Goal: Task Accomplishment & Management: Use online tool/utility

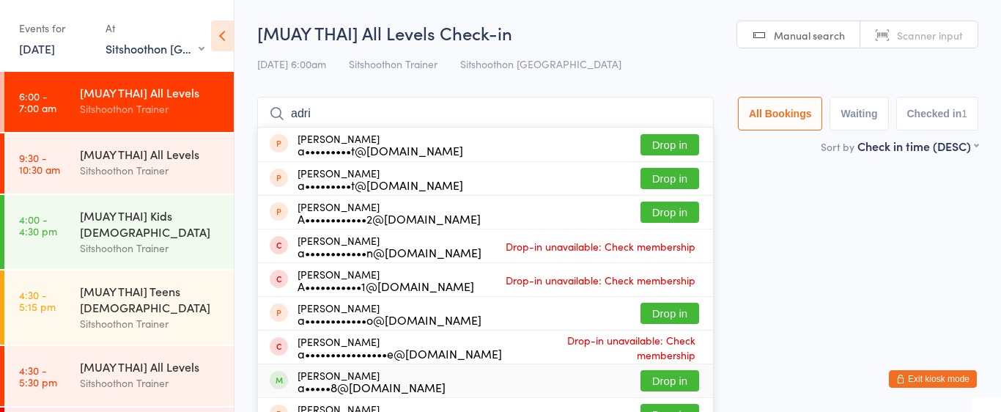
select select "2"
type input "adri"
click at [651, 378] on button "Drop in" at bounding box center [669, 380] width 59 height 21
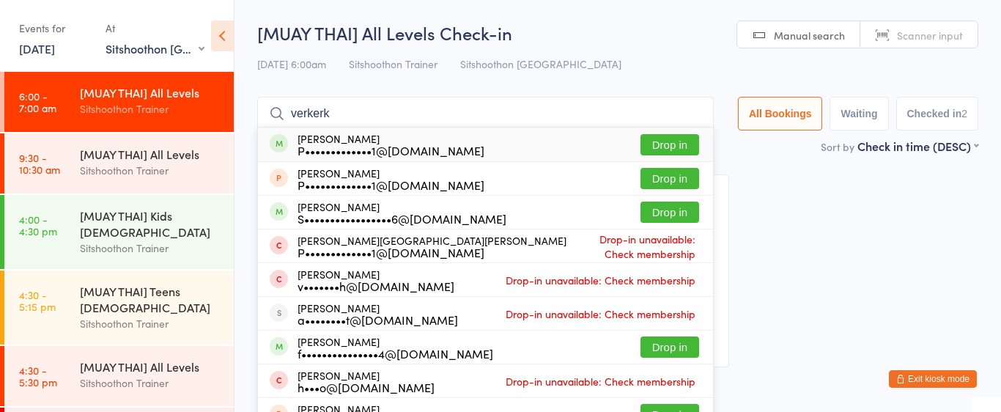
type input "verkerk"
click at [667, 142] on button "Drop in" at bounding box center [669, 144] width 59 height 21
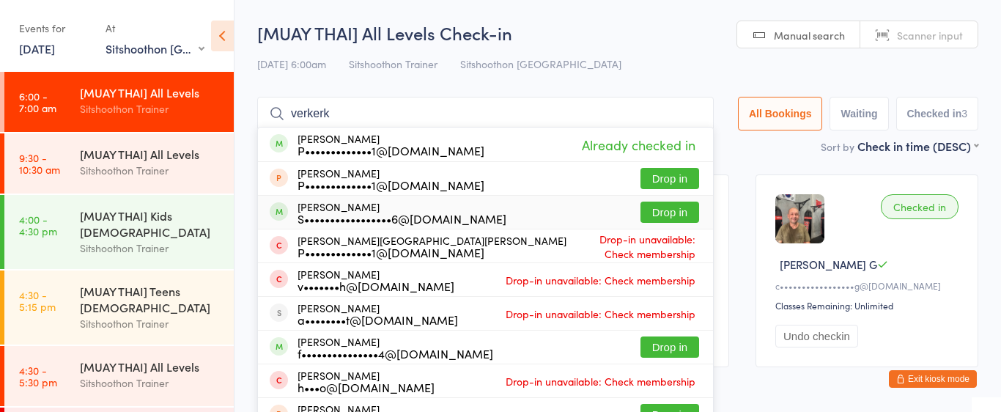
type input "verkerk"
click at [684, 215] on button "Drop in" at bounding box center [669, 211] width 59 height 21
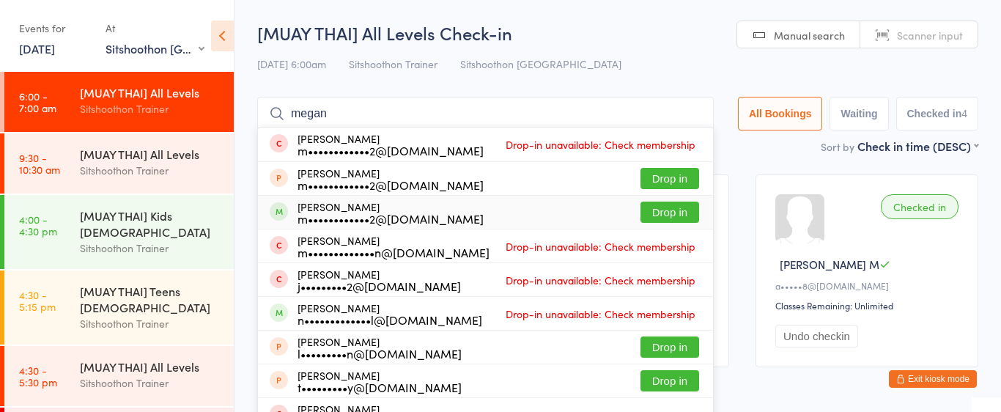
type input "megan"
click at [659, 210] on button "Drop in" at bounding box center [669, 211] width 59 height 21
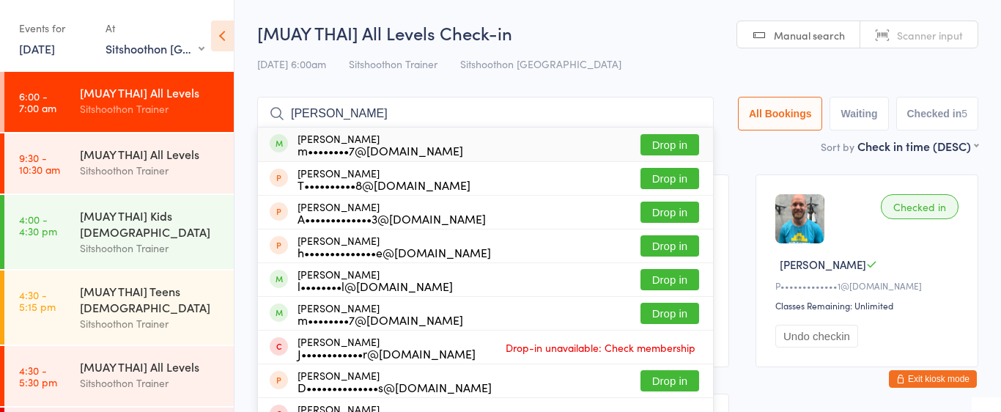
type input "[PERSON_NAME]"
click at [669, 150] on button "Drop in" at bounding box center [669, 144] width 59 height 21
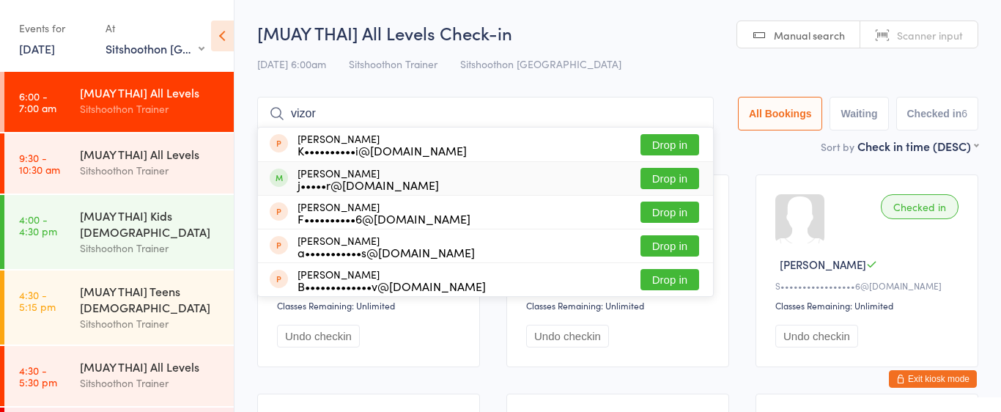
type input "vizor"
click at [669, 178] on button "Drop in" at bounding box center [669, 178] width 59 height 21
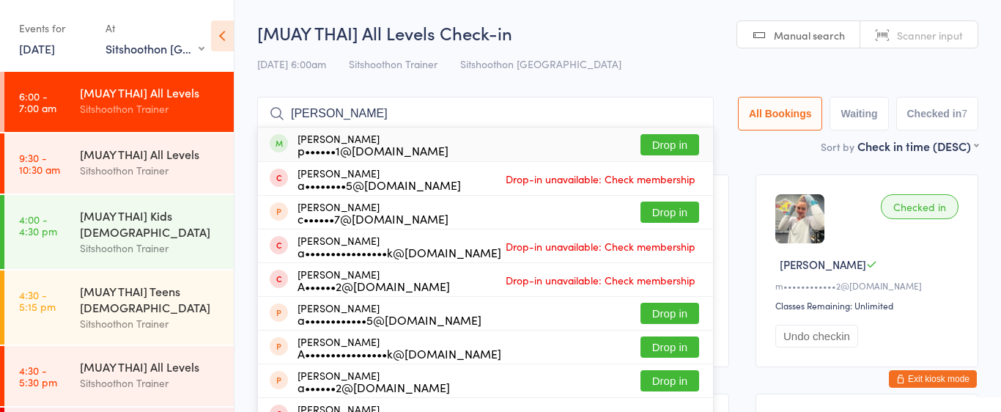
type input "[PERSON_NAME]"
click at [679, 146] on button "Drop in" at bounding box center [669, 144] width 59 height 21
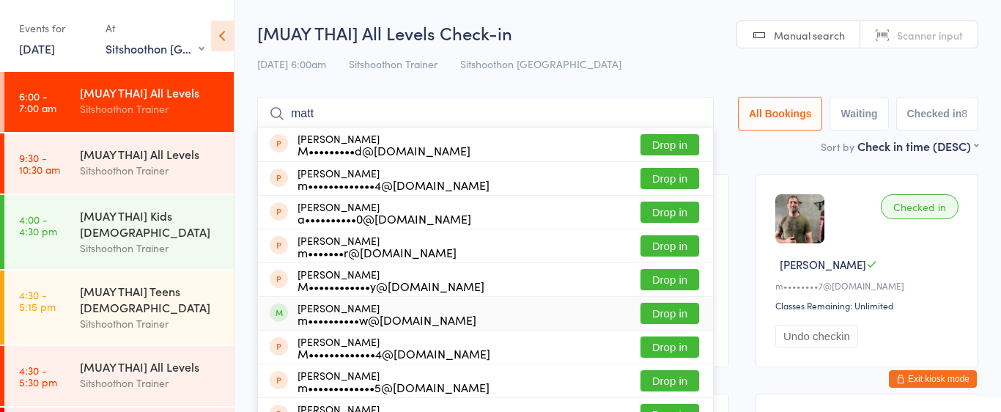
type input "matt"
click at [651, 313] on button "Drop in" at bounding box center [669, 313] width 59 height 21
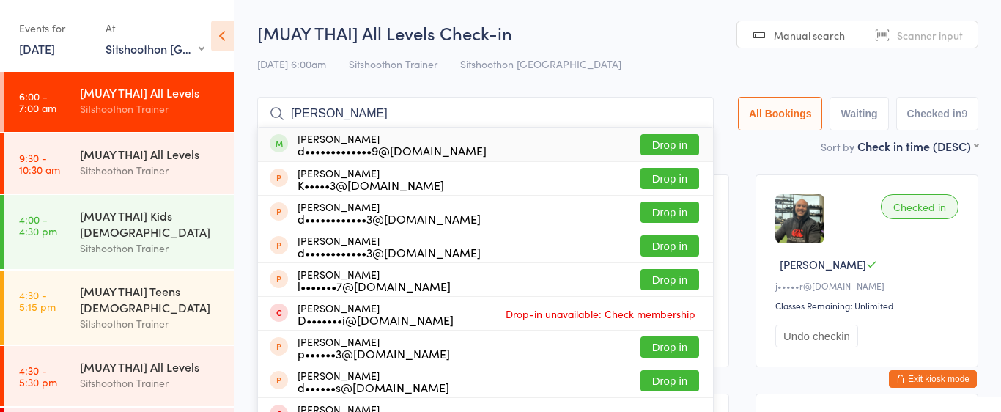
type input "[PERSON_NAME]"
click at [657, 146] on button "Drop in" at bounding box center [669, 144] width 59 height 21
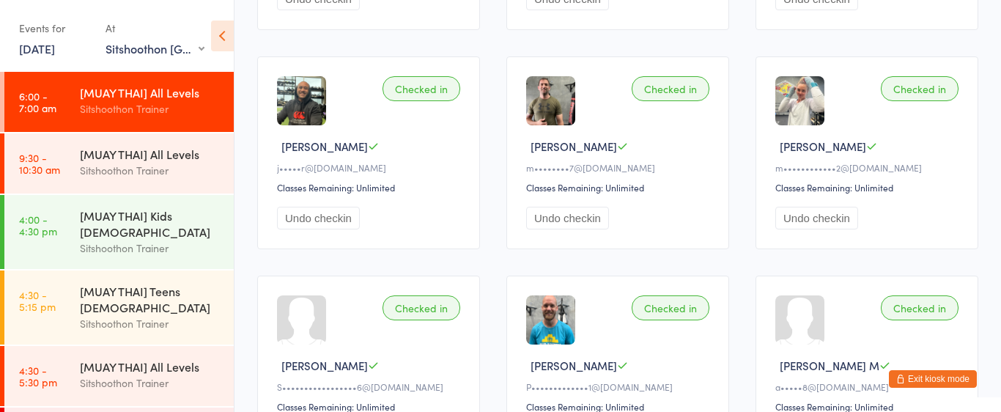
scroll to position [338, 0]
click at [834, 218] on button "Undo checkin" at bounding box center [816, 217] width 83 height 23
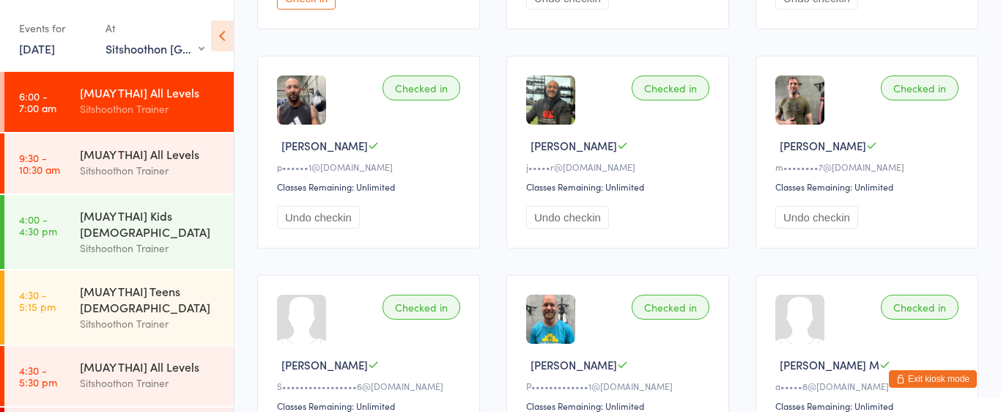
click at [834, 218] on button "Undo checkin" at bounding box center [816, 217] width 83 height 23
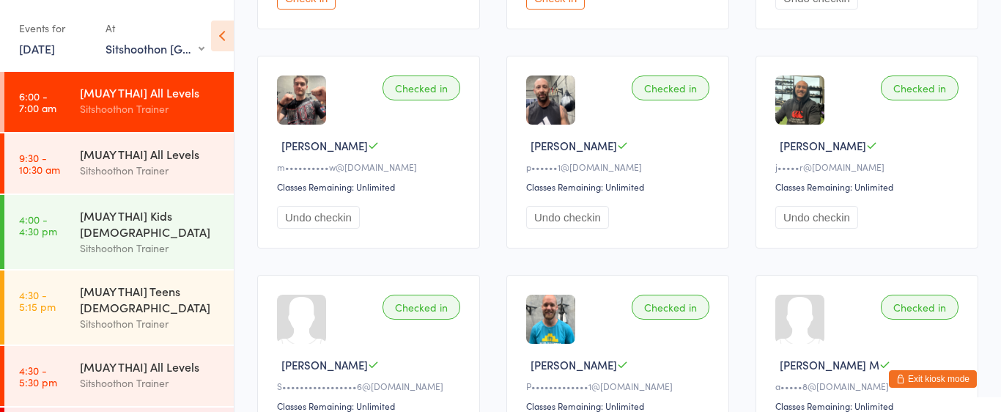
click at [797, 220] on button "Undo checkin" at bounding box center [816, 217] width 83 height 23
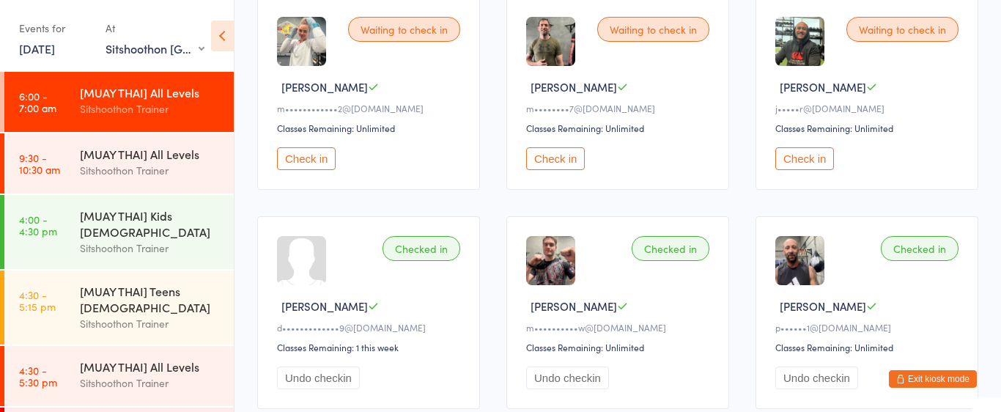
scroll to position [0, 0]
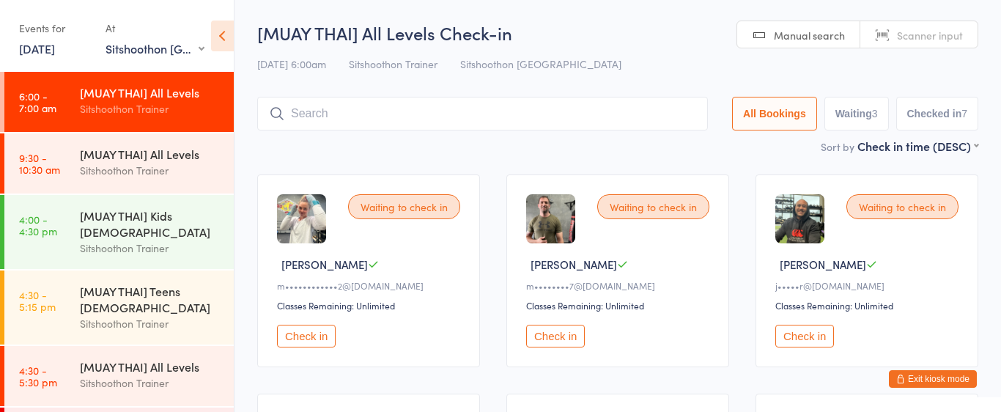
click at [370, 114] on input "search" at bounding box center [482, 114] width 450 height 34
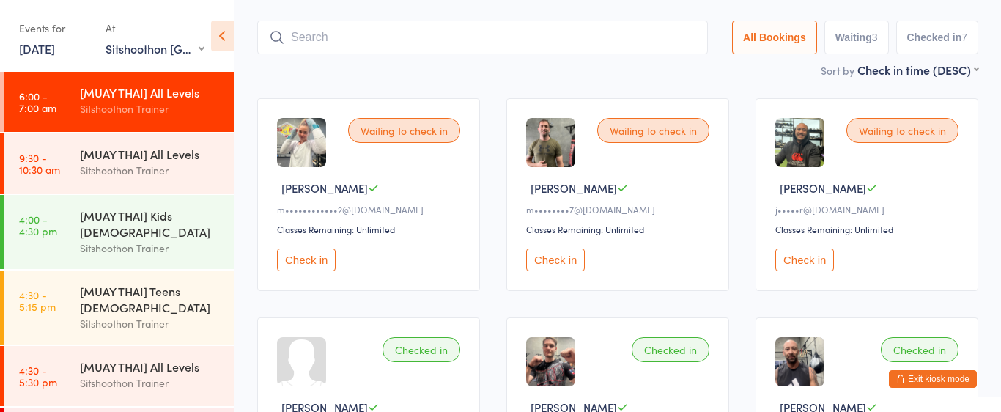
scroll to position [97, 0]
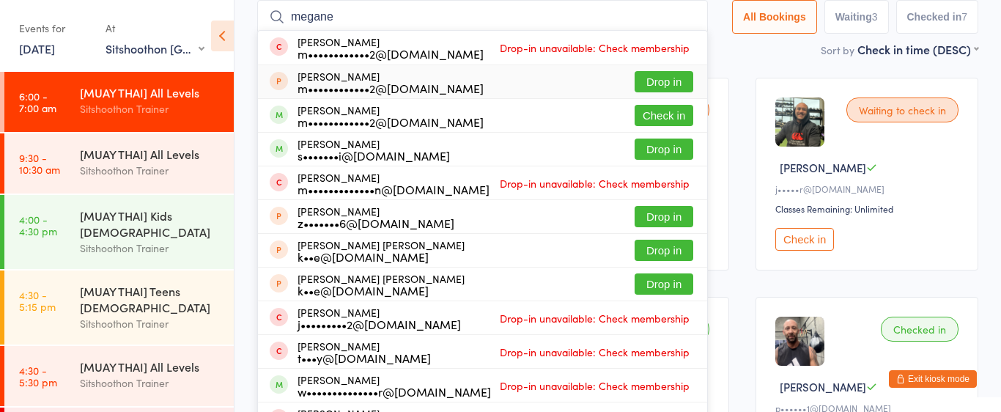
type input "megane"
click at [623, 81] on div "[PERSON_NAME] m••••••••••••2@[DOMAIN_NAME] Drop in" at bounding box center [482, 81] width 449 height 33
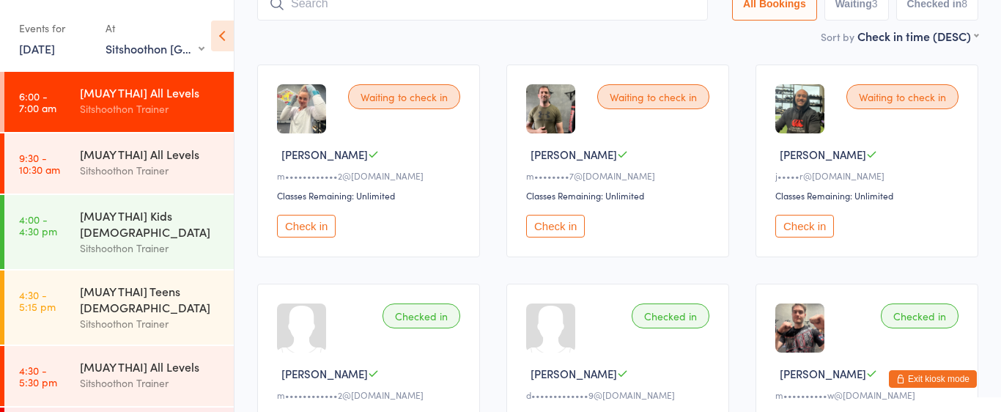
scroll to position [114, 0]
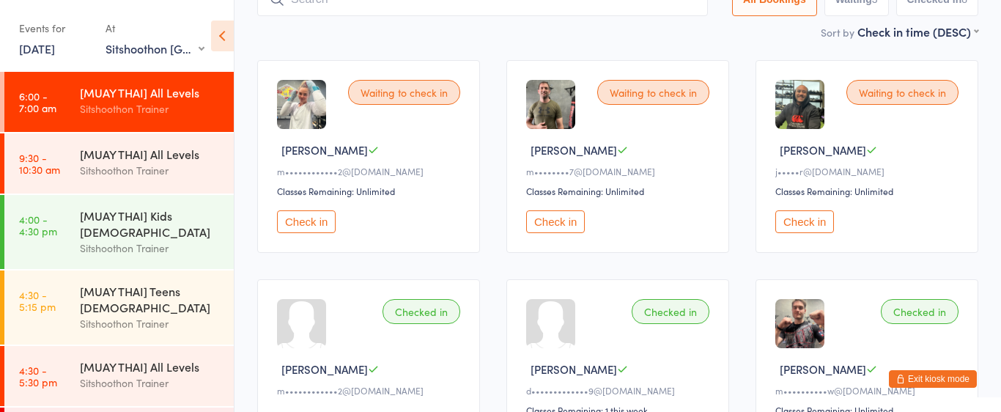
click at [303, 228] on button "Check in" at bounding box center [306, 221] width 59 height 23
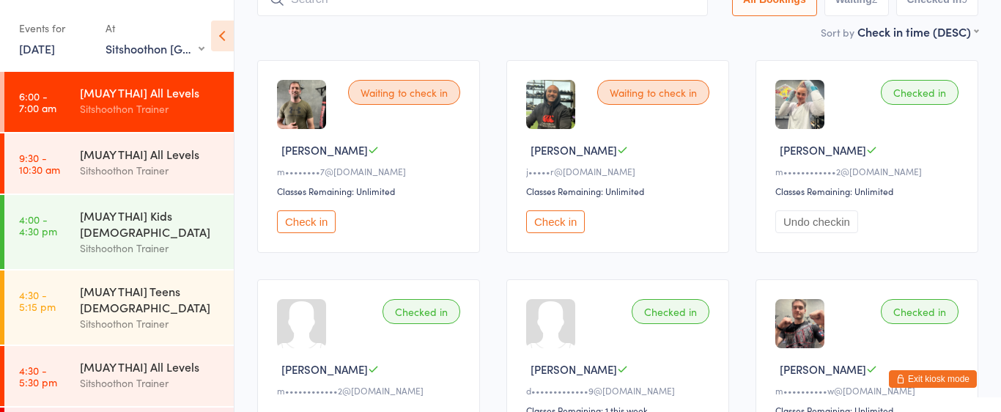
click at [839, 226] on button "Undo checkin" at bounding box center [816, 221] width 83 height 23
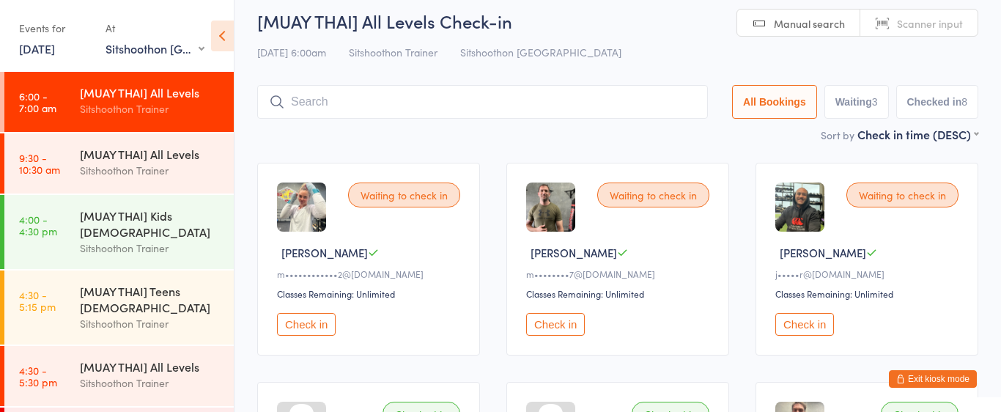
scroll to position [12, 0]
click at [424, 105] on input "search" at bounding box center [482, 101] width 450 height 34
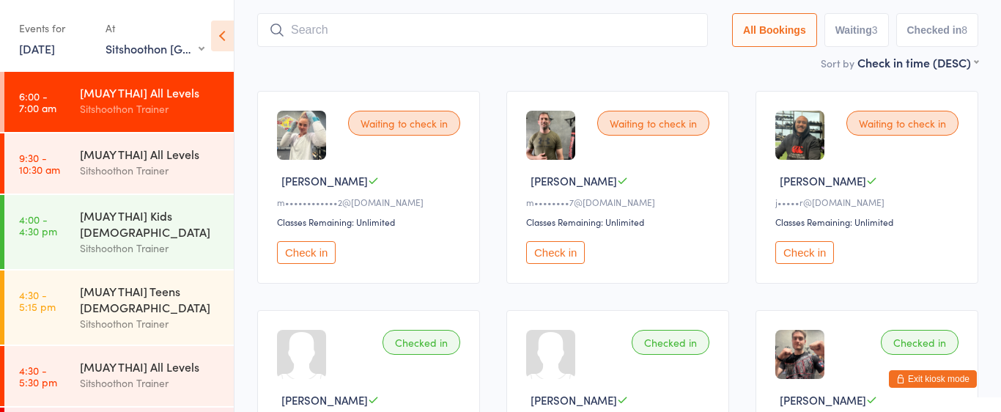
scroll to position [97, 0]
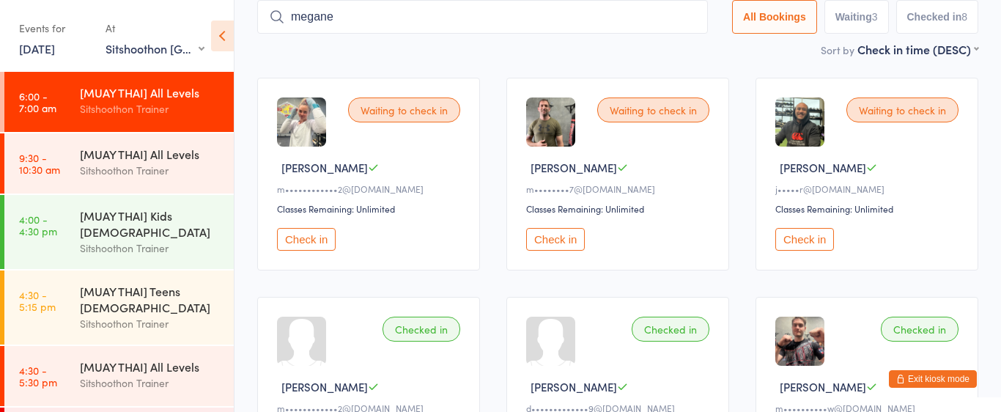
click at [352, 21] on input "megane" at bounding box center [482, 17] width 450 height 34
type input "m"
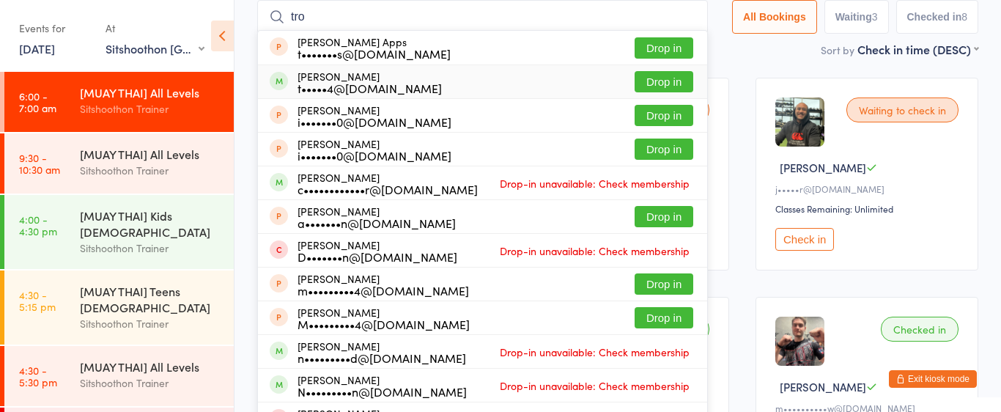
type input "tro"
click at [645, 78] on button "Drop in" at bounding box center [663, 81] width 59 height 21
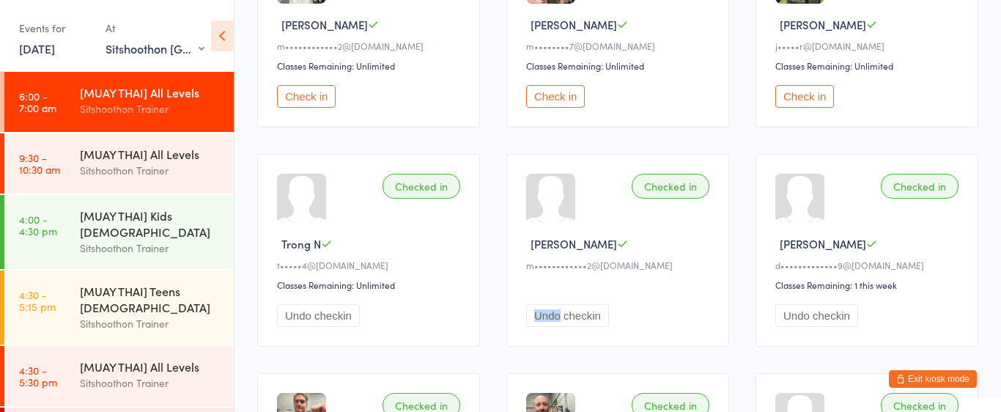
scroll to position [0, 0]
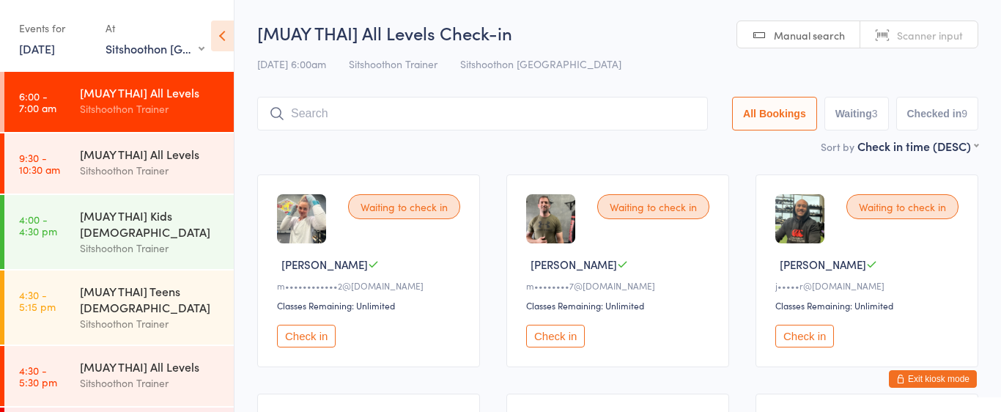
click at [341, 124] on input "search" at bounding box center [482, 114] width 450 height 34
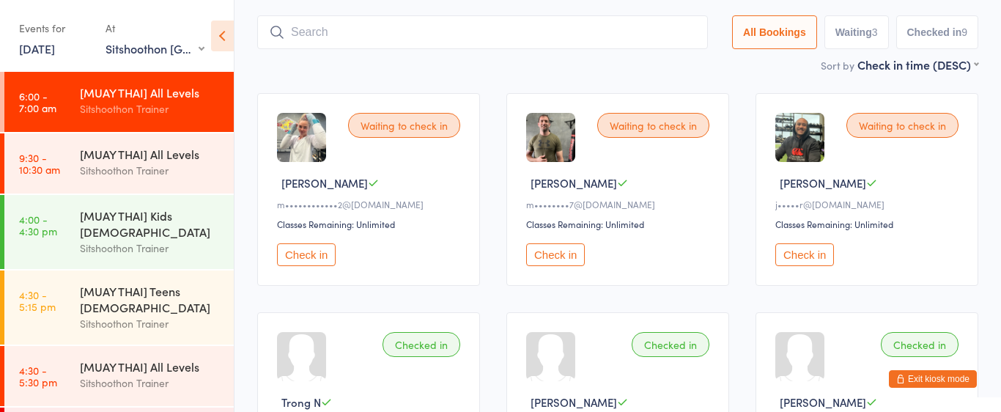
scroll to position [97, 0]
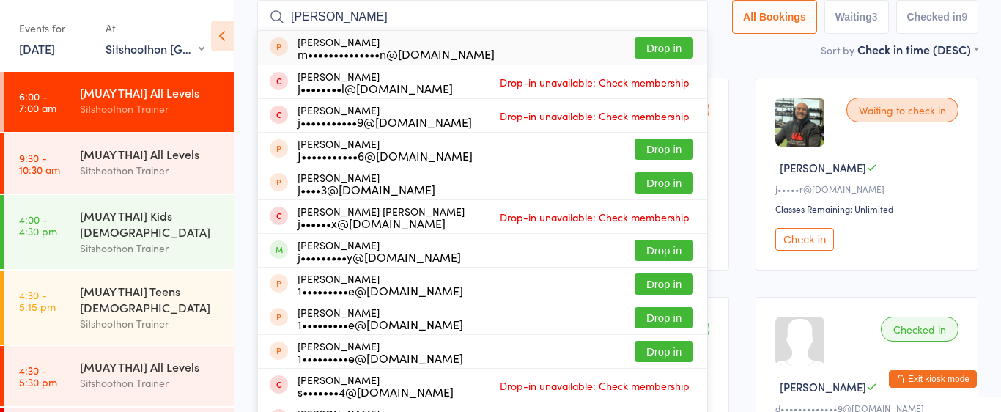
click at [345, 19] on input "[PERSON_NAME]" at bounding box center [482, 17] width 450 height 34
type input "j"
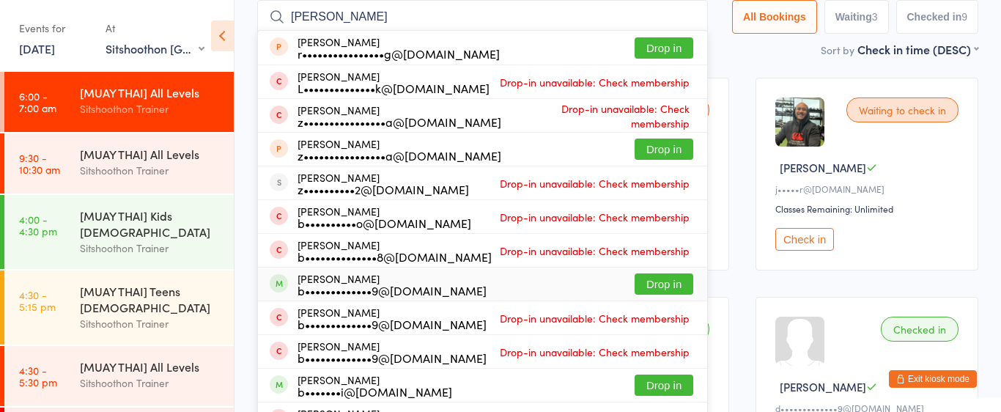
type input "[PERSON_NAME]"
click at [666, 291] on button "Drop in" at bounding box center [663, 283] width 59 height 21
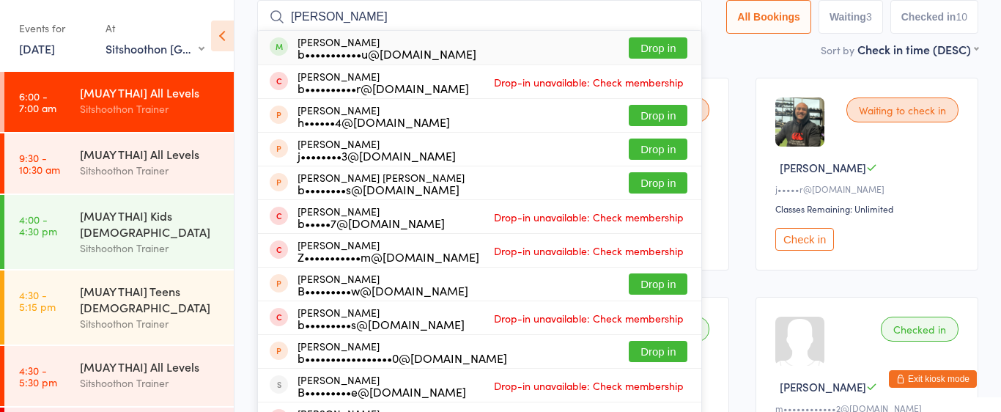
type input "[PERSON_NAME]"
click at [648, 48] on button "Drop in" at bounding box center [657, 47] width 59 height 21
